Goal: Task Accomplishment & Management: Use online tool/utility

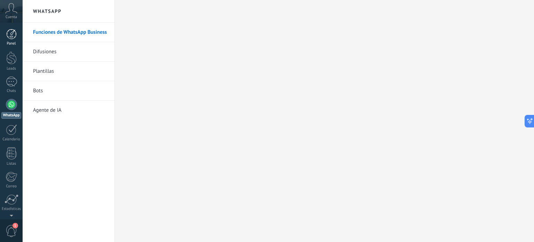
click at [10, 38] on div at bounding box center [11, 34] width 10 height 10
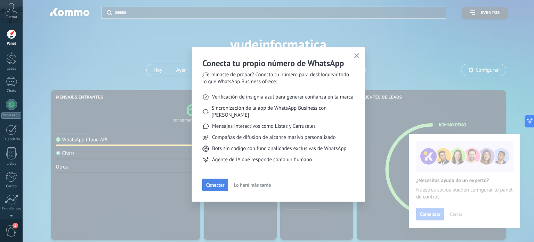
click at [218, 182] on span "Conectar" at bounding box center [215, 184] width 18 height 5
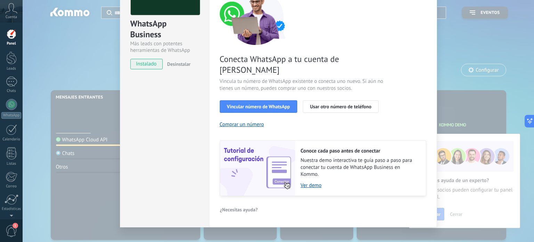
scroll to position [67, 0]
click at [264, 235] on div "WhatsApp Business Más leads con potentes herramientas de WhatsApp instalado Des…" at bounding box center [278, 121] width 511 height 242
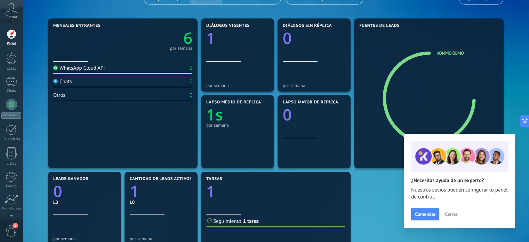
scroll to position [139, 0]
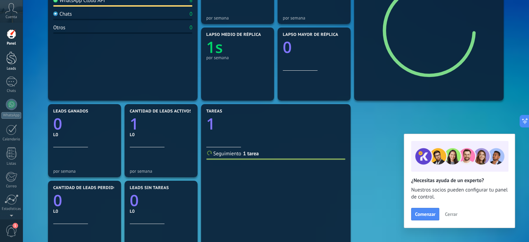
click at [14, 59] on div at bounding box center [11, 57] width 10 height 13
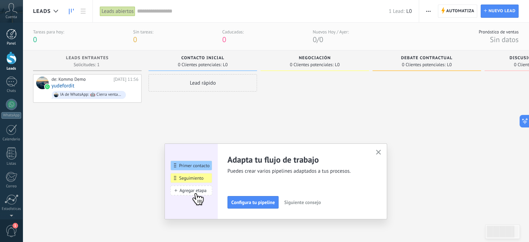
click at [6, 39] on div at bounding box center [11, 34] width 10 height 10
